Goal: Task Accomplishment & Management: Manage account settings

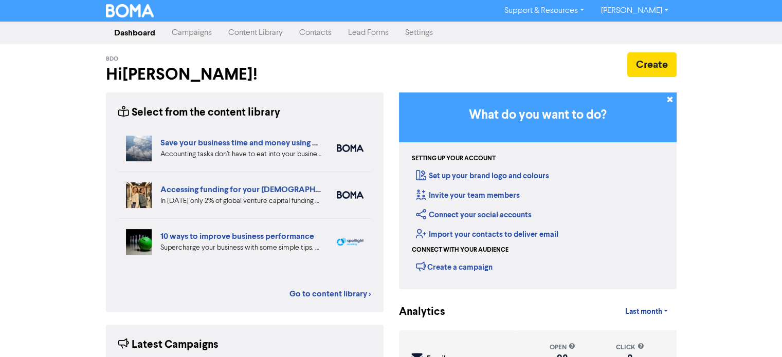
click at [188, 34] on link "Campaigns" at bounding box center [191, 33] width 57 height 21
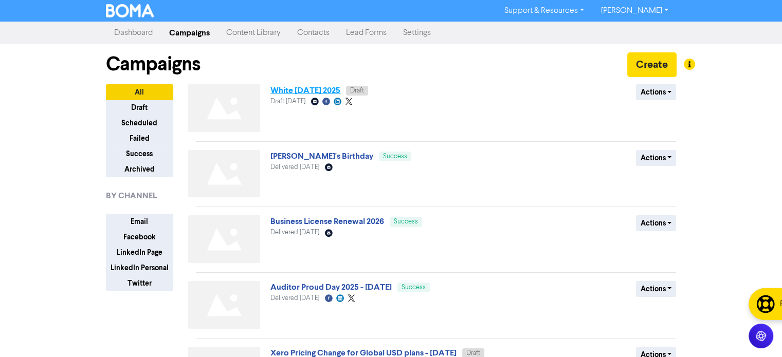
click at [297, 92] on link "White [DATE] 2025" at bounding box center [305, 90] width 70 height 10
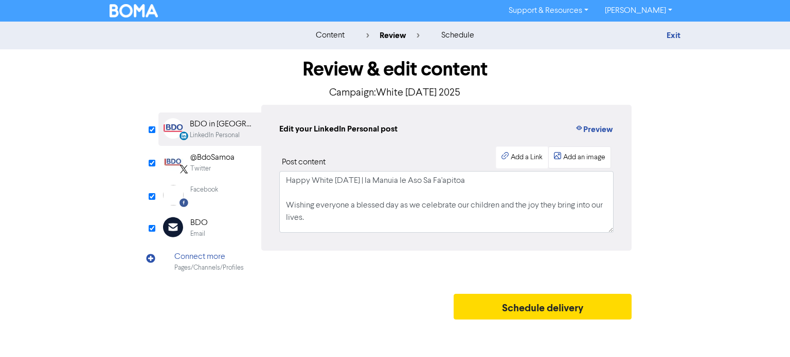
click at [566, 155] on div "Add an image" at bounding box center [584, 157] width 42 height 11
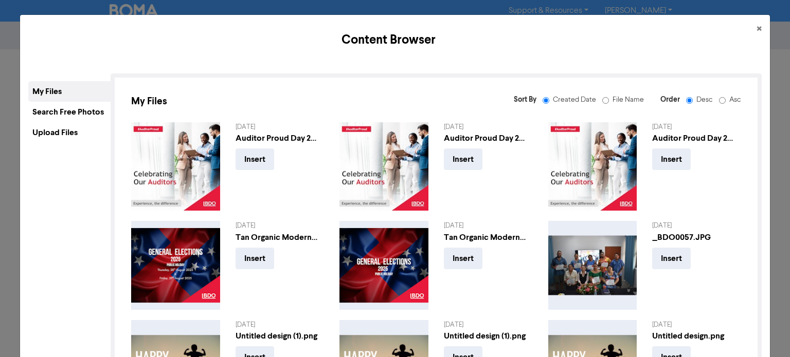
drag, startPoint x: 78, startPoint y: 139, endPoint x: 99, endPoint y: 135, distance: 21.0
click at [78, 139] on div "Upload Files" at bounding box center [69, 132] width 82 height 21
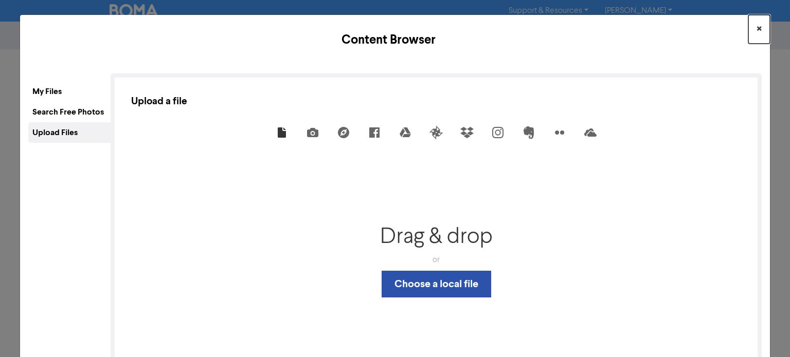
click at [756, 30] on span "×" at bounding box center [758, 29] width 5 height 15
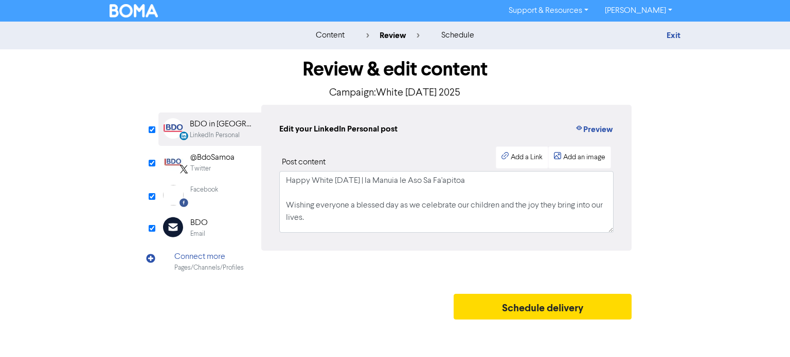
click at [199, 228] on div "BDO" at bounding box center [198, 223] width 17 height 12
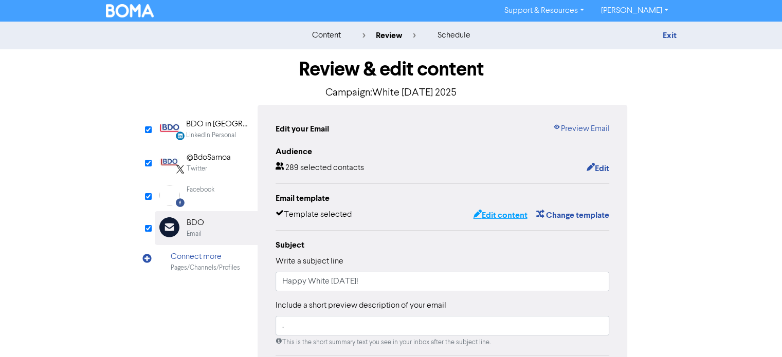
click at [510, 216] on button "Edit content" at bounding box center [499, 215] width 55 height 13
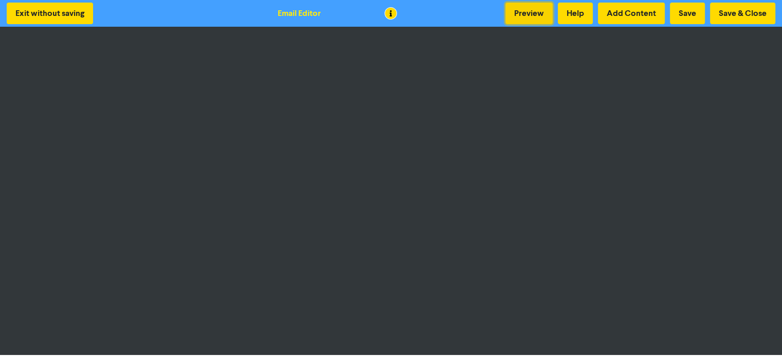
click at [522, 13] on button "Preview" at bounding box center [528, 14] width 47 height 22
drag, startPoint x: 748, startPoint y: 15, endPoint x: 701, endPoint y: 30, distance: 49.3
click at [748, 14] on button "Save & Close" at bounding box center [742, 14] width 65 height 22
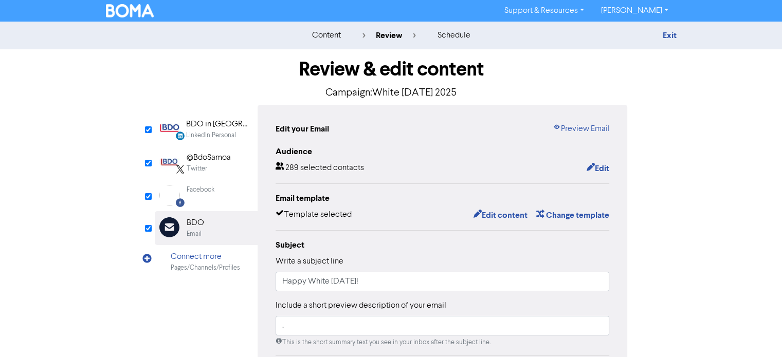
click at [192, 197] on div "Facebook" at bounding box center [201, 195] width 28 height 21
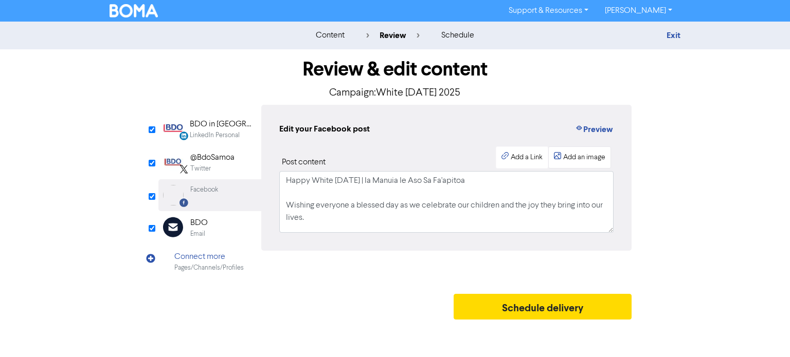
click at [579, 154] on div "Add an image" at bounding box center [584, 157] width 42 height 11
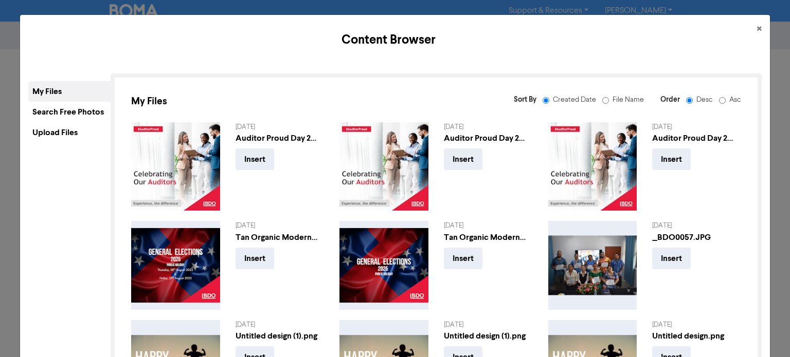
click at [59, 132] on div "Upload Files" at bounding box center [69, 132] width 82 height 21
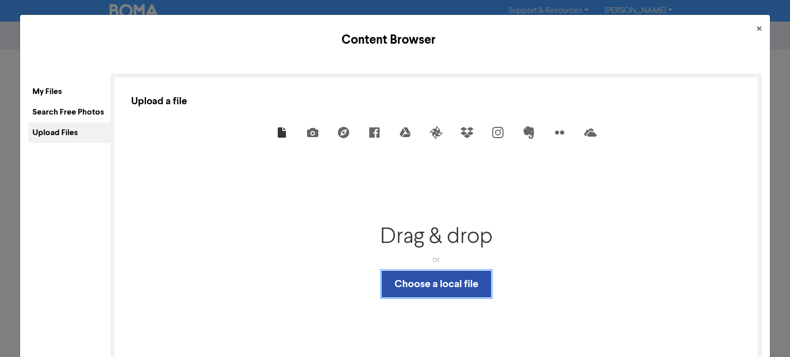
click at [440, 281] on button "Choose a local file" at bounding box center [436, 284] width 110 height 27
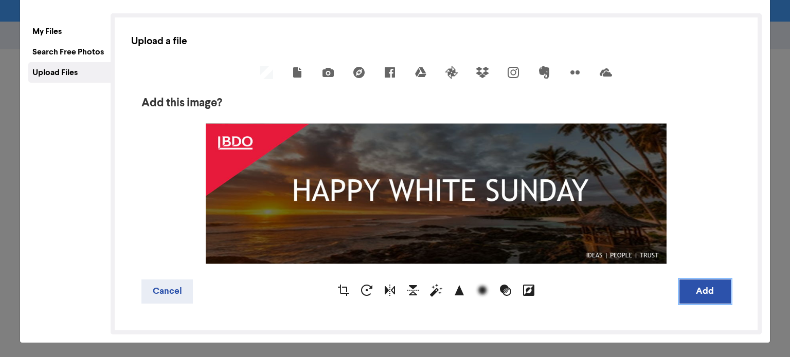
click at [694, 289] on button "Add" at bounding box center [704, 292] width 51 height 24
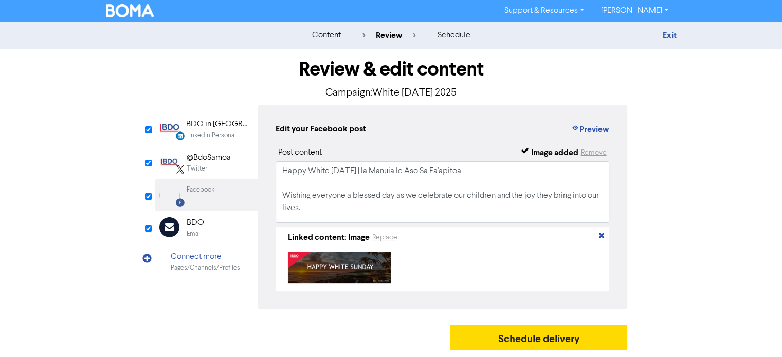
click at [215, 166] on div "Twitter" at bounding box center [209, 169] width 44 height 10
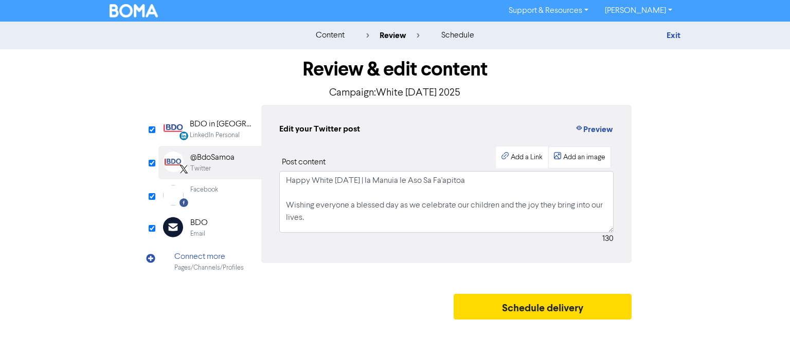
click at [572, 160] on div "Add an image" at bounding box center [584, 157] width 42 height 11
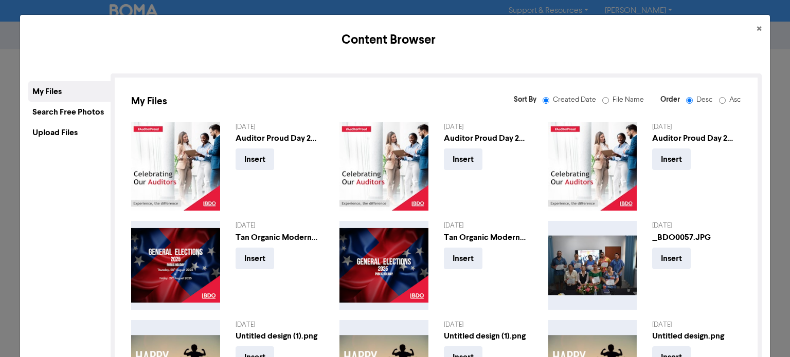
click at [54, 134] on div "Upload Files" at bounding box center [69, 132] width 82 height 21
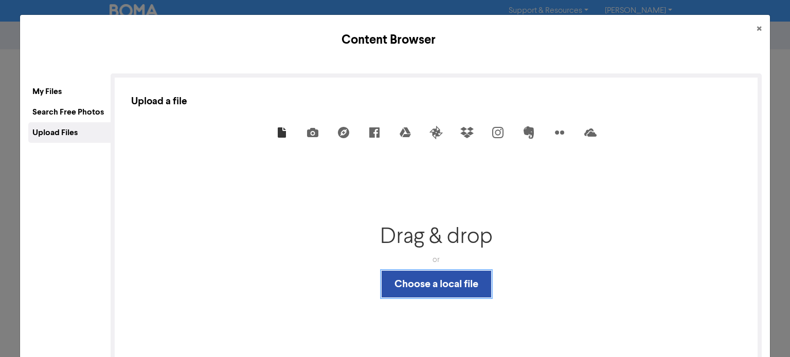
click at [448, 290] on button "Choose a local file" at bounding box center [436, 284] width 110 height 27
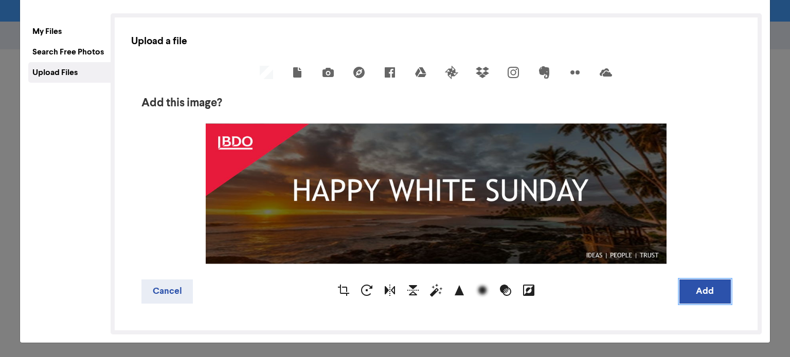
click at [696, 290] on button "Add" at bounding box center [704, 292] width 51 height 24
